Goal: Information Seeking & Learning: Learn about a topic

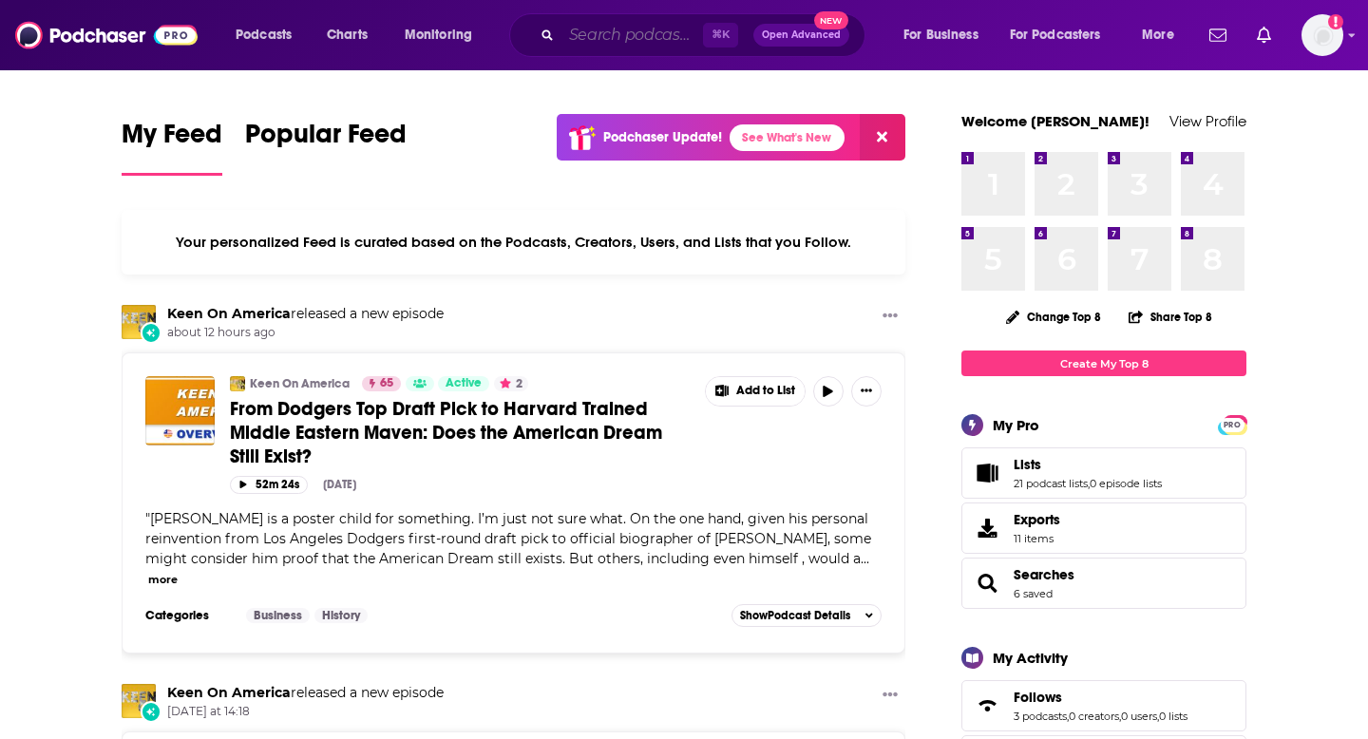
click at [575, 32] on input "Search podcasts, credits, & more..." at bounding box center [633, 35] width 142 height 30
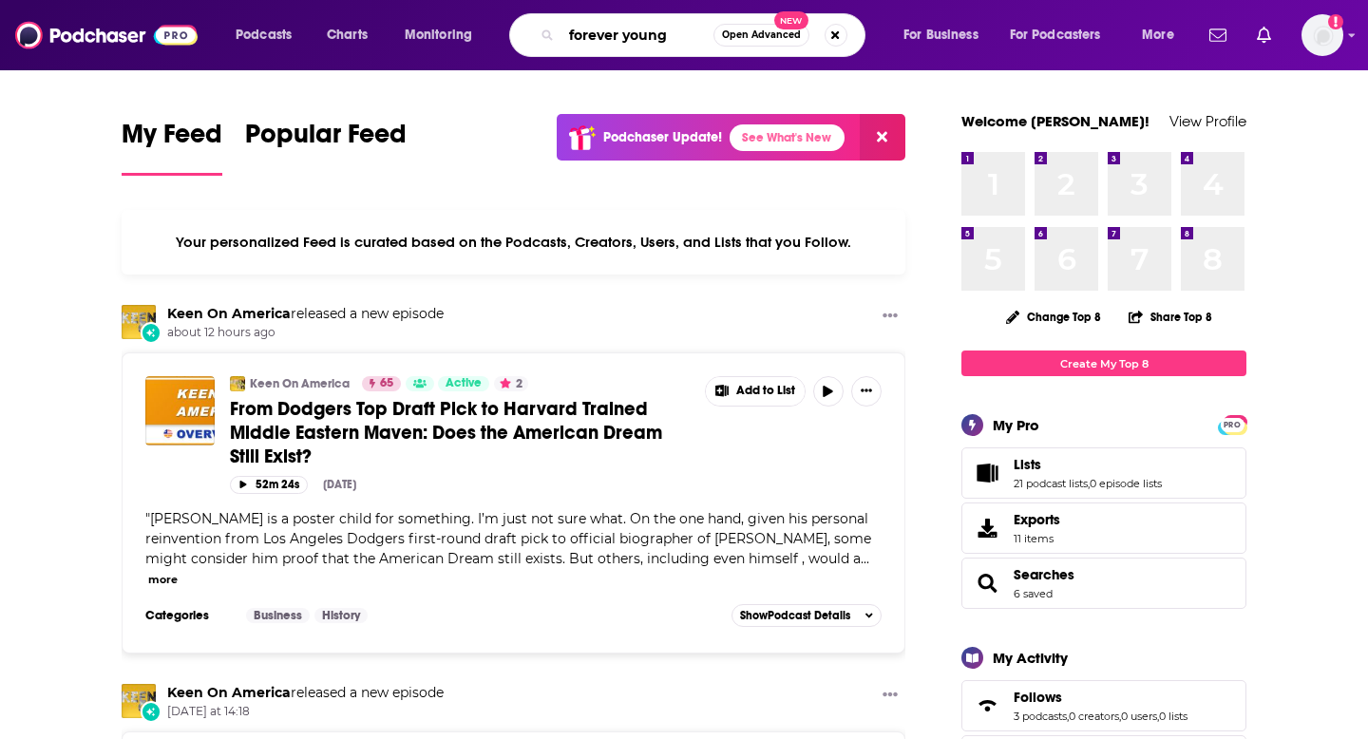
type input "forever young"
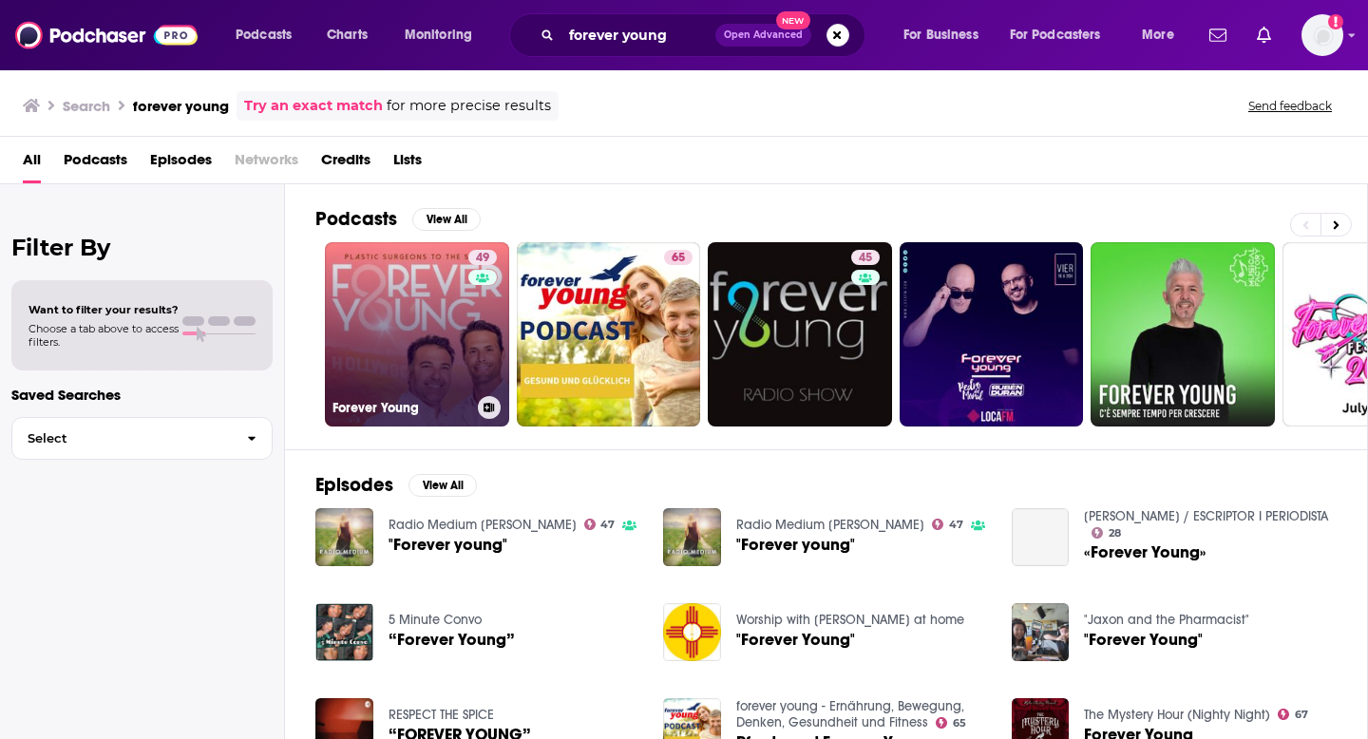
click at [474, 303] on div "49" at bounding box center [485, 323] width 33 height 146
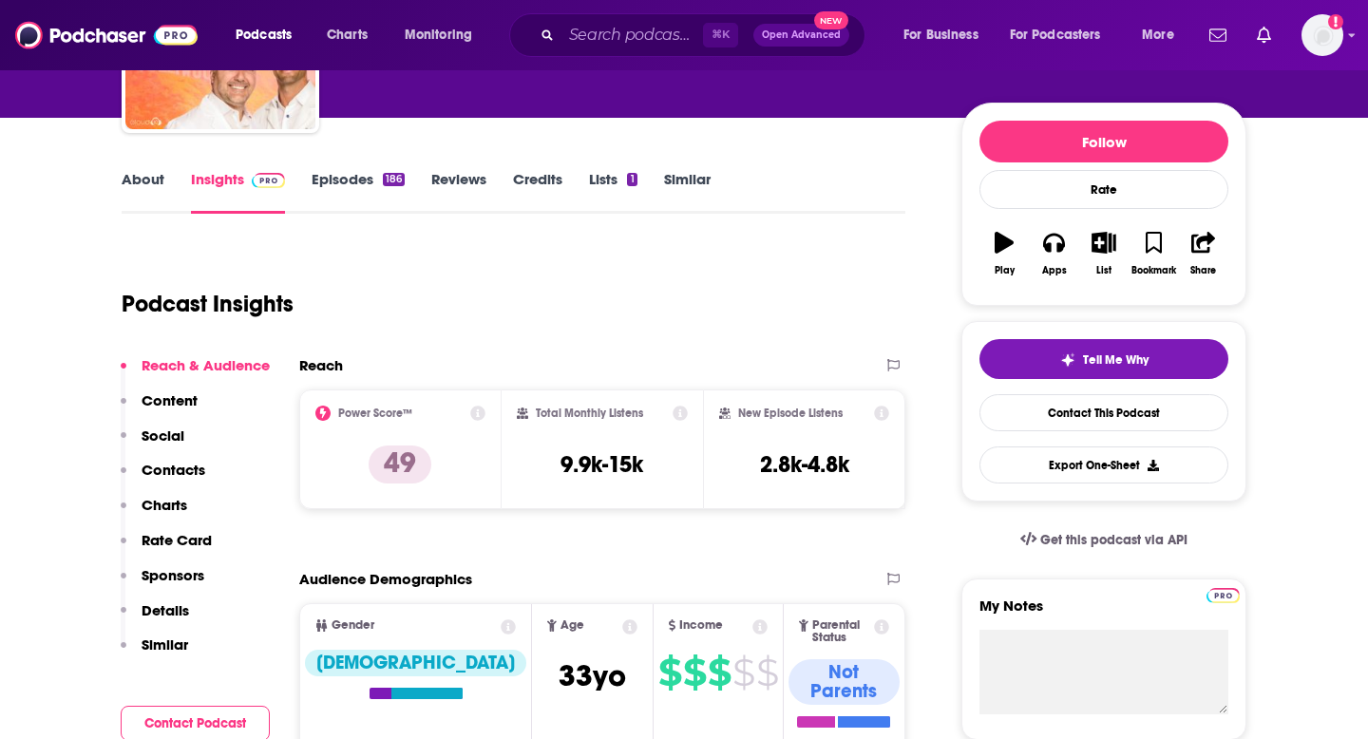
scroll to position [18, 0]
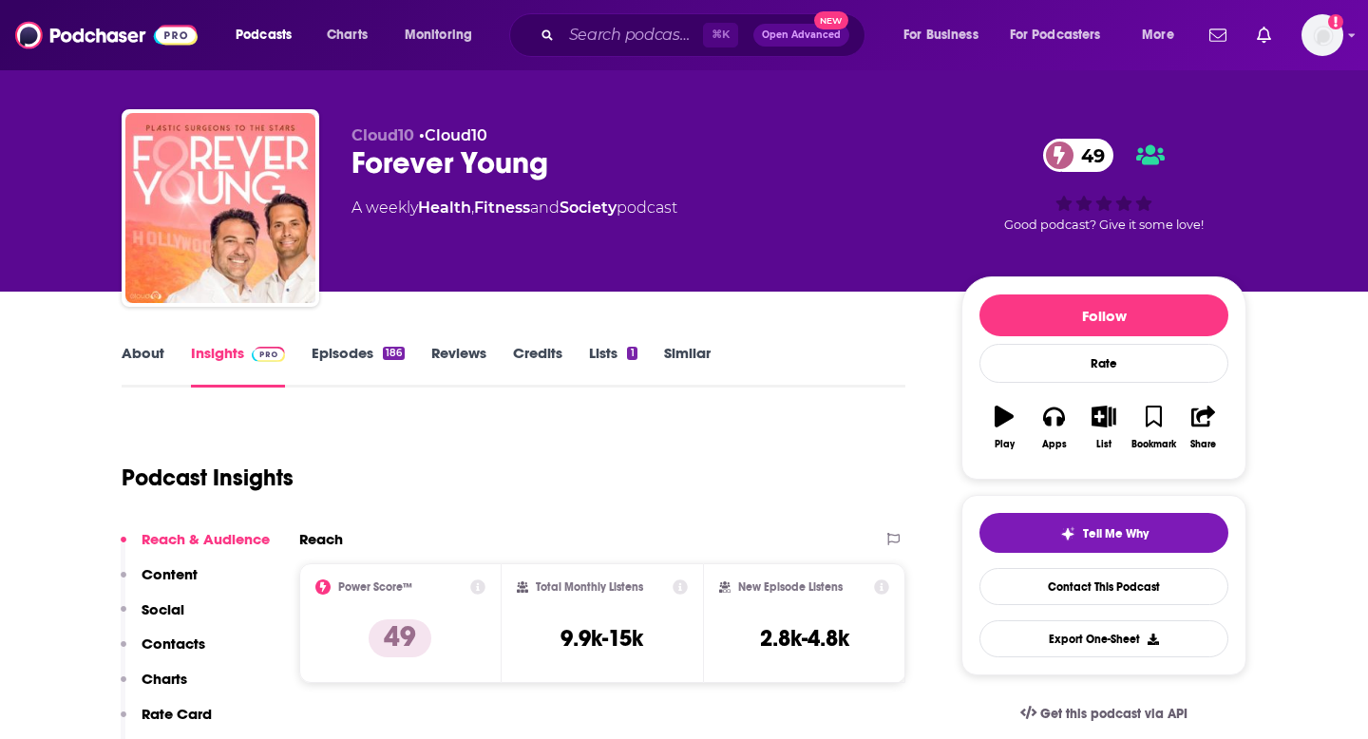
click at [130, 373] on link "About" at bounding box center [143, 366] width 43 height 44
